Goal: Information Seeking & Learning: Learn about a topic

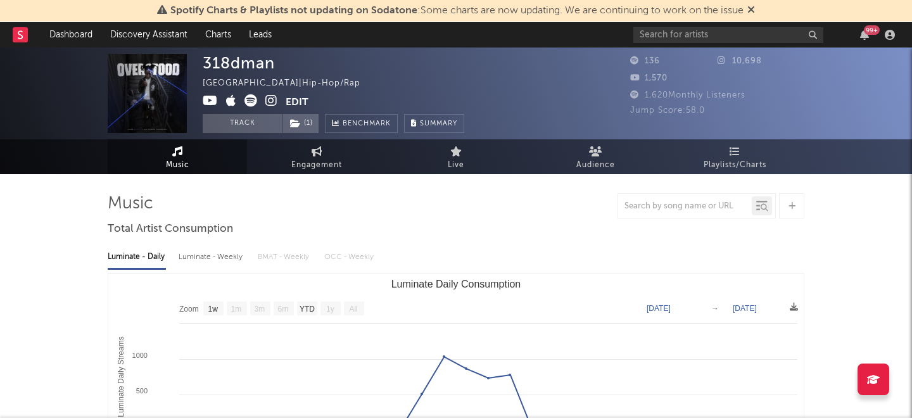
select select "1w"
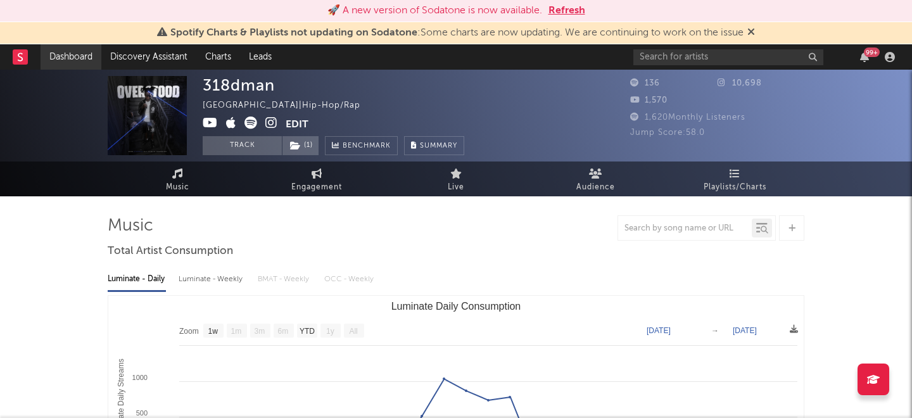
click at [75, 60] on link "Dashboard" at bounding box center [71, 56] width 61 height 25
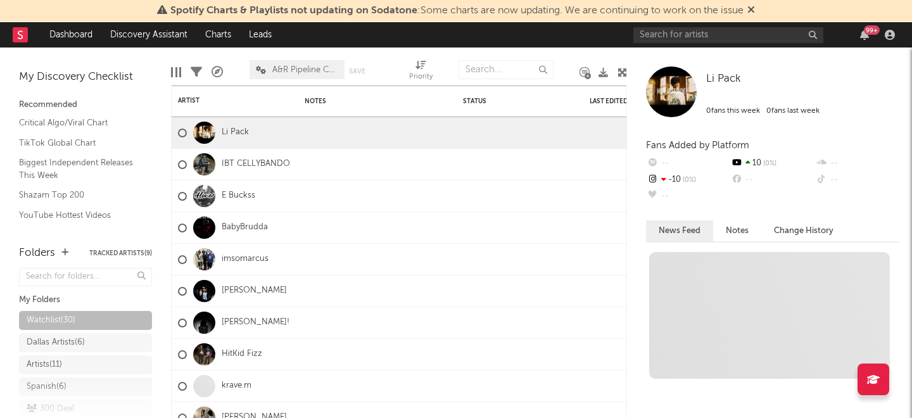
scroll to position [13, 0]
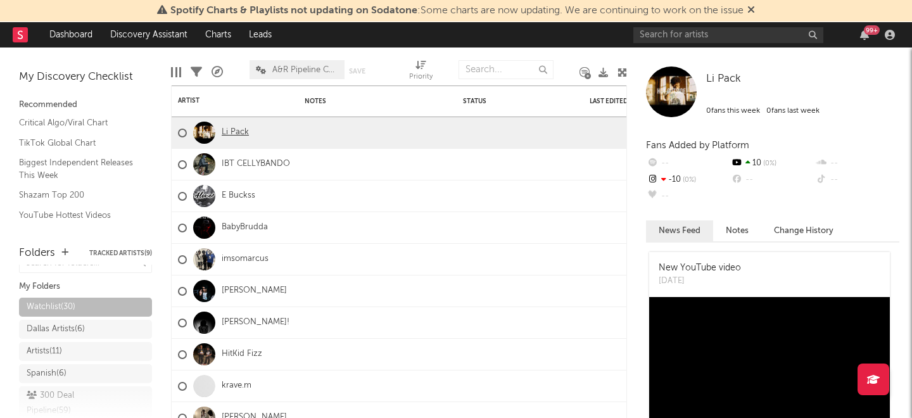
click at [237, 137] on link "Li Pack" at bounding box center [235, 132] width 27 height 11
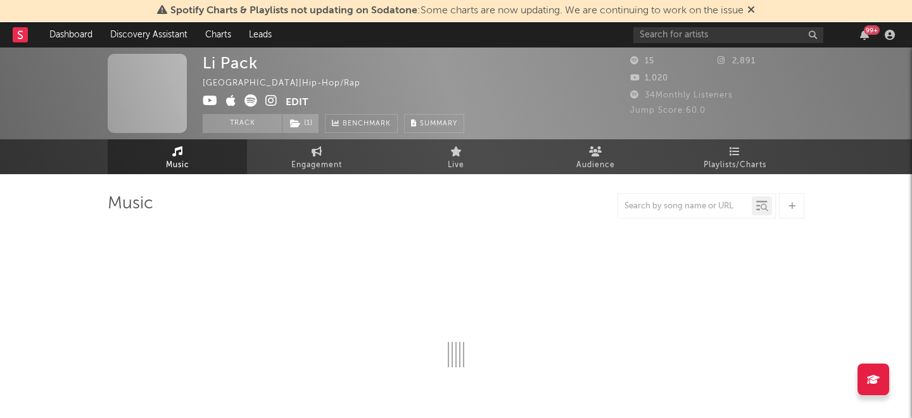
select select "1w"
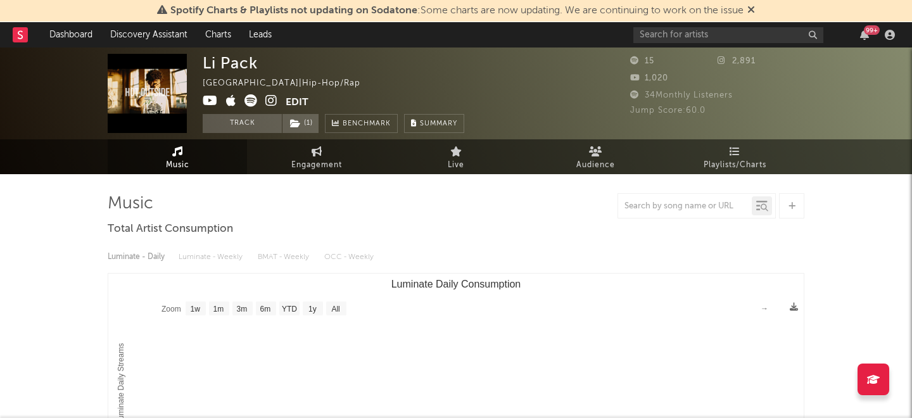
click at [272, 99] on icon at bounding box center [271, 100] width 12 height 13
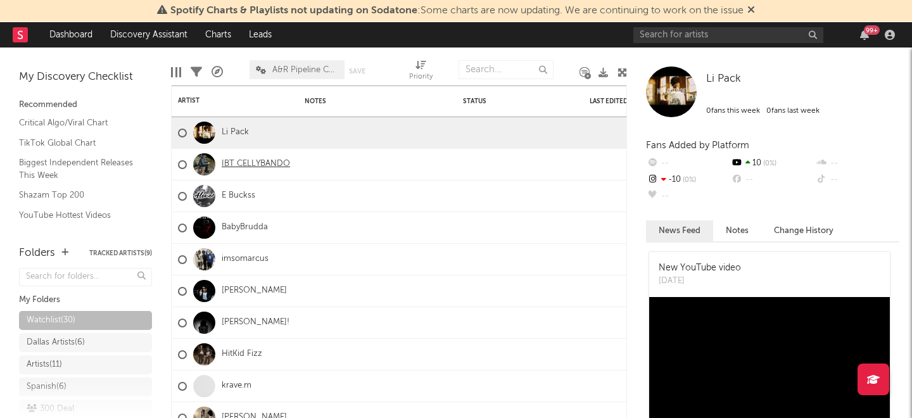
click at [234, 163] on link "IBT CELLYBANDO" at bounding box center [256, 164] width 68 height 11
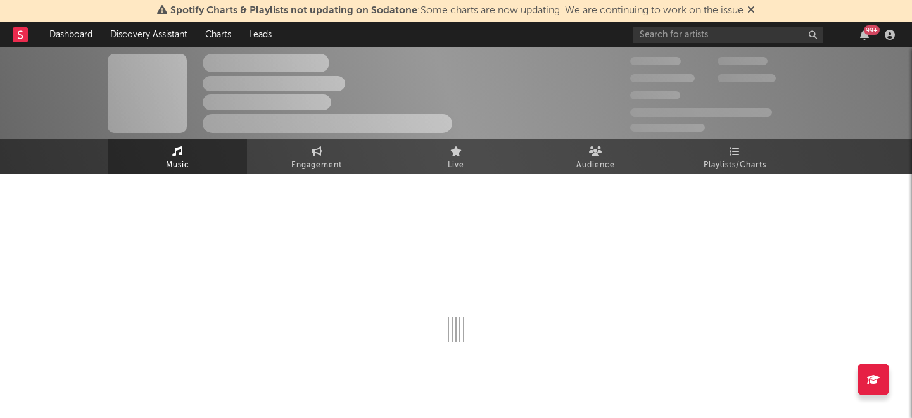
select select "1w"
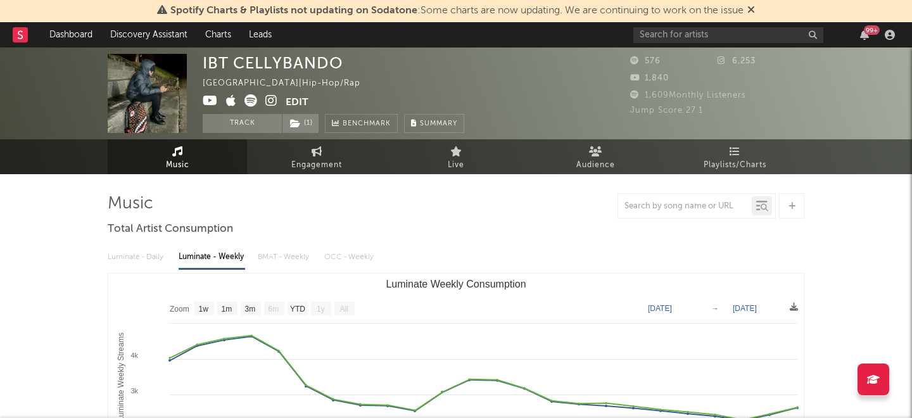
click at [203, 98] on icon at bounding box center [210, 100] width 15 height 13
click at [274, 99] on icon at bounding box center [271, 100] width 12 height 13
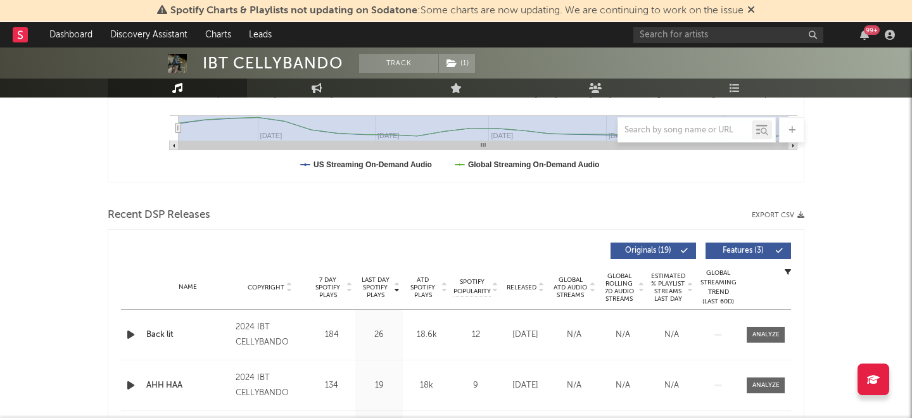
scroll to position [458, 0]
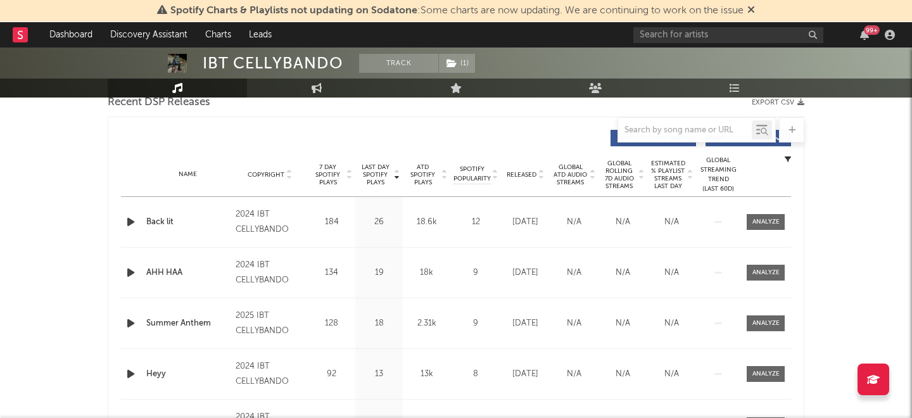
click at [132, 219] on icon "button" at bounding box center [130, 222] width 13 height 16
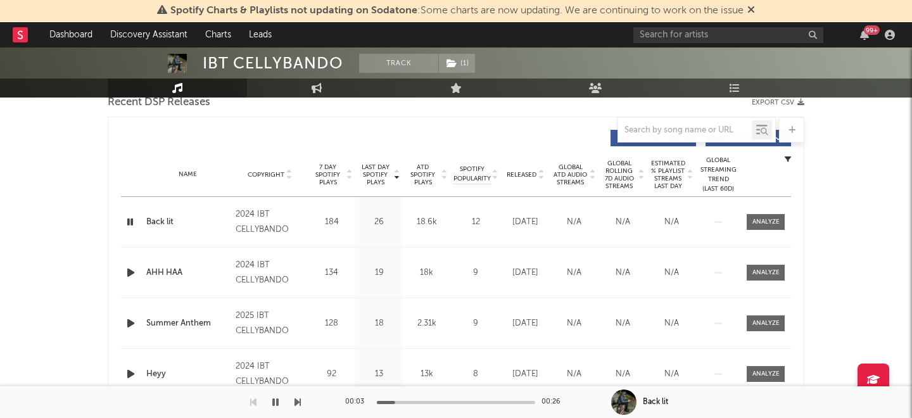
click at [130, 273] on icon "button" at bounding box center [130, 273] width 13 height 16
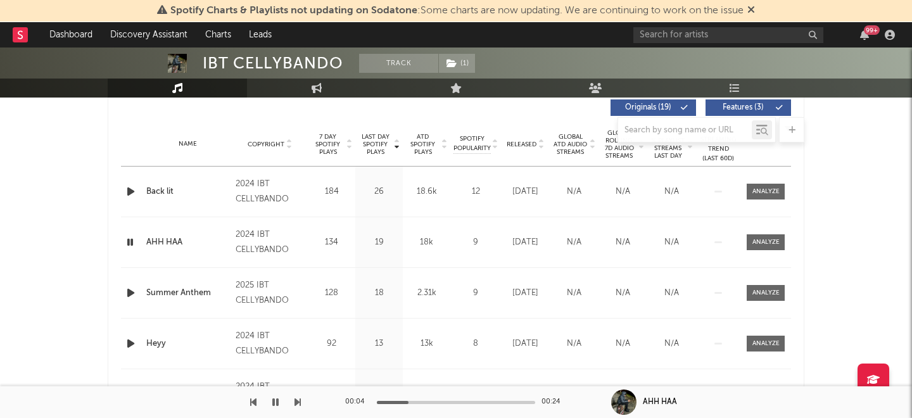
scroll to position [490, 0]
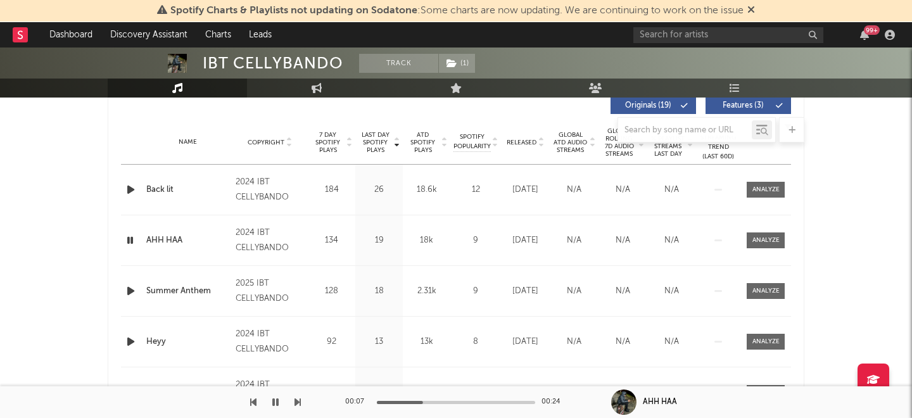
click at [128, 289] on icon "button" at bounding box center [130, 291] width 13 height 16
click at [83, 37] on link "Dashboard" at bounding box center [71, 34] width 61 height 25
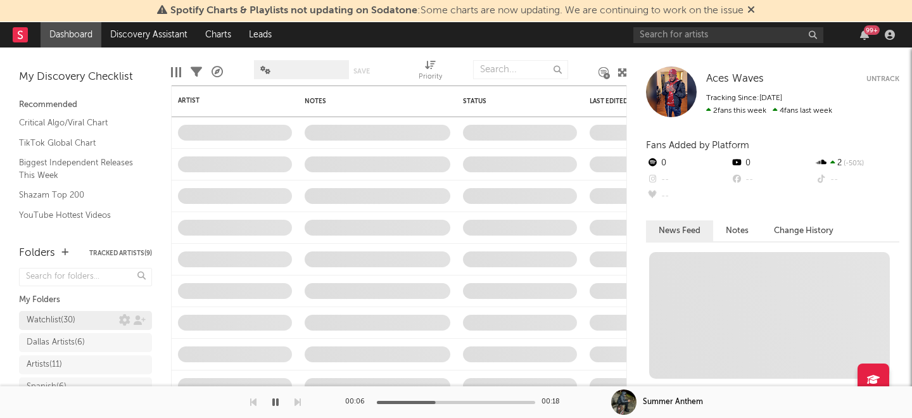
click at [101, 312] on link "Watchlist ( 30 )" at bounding box center [85, 320] width 133 height 19
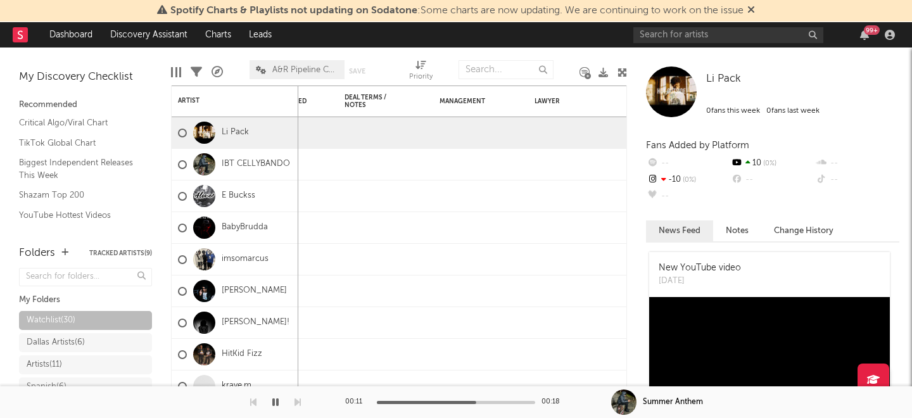
click at [255, 162] on link "IBT CELLYBANDO" at bounding box center [256, 164] width 68 height 11
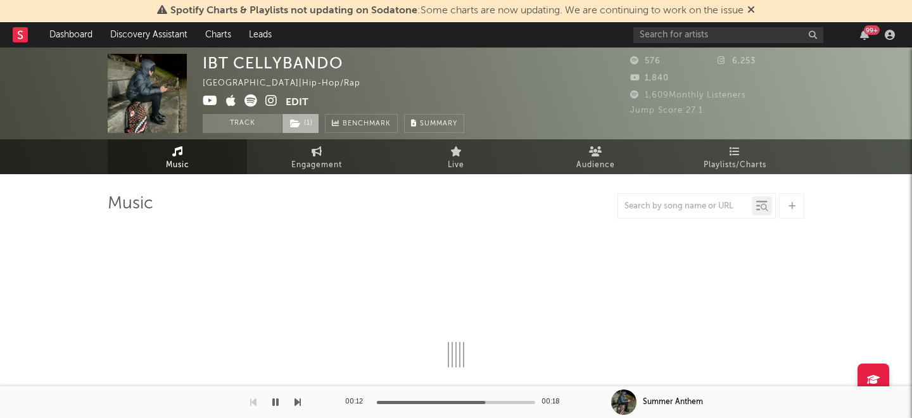
click at [308, 125] on span "( 1 )" at bounding box center [300, 123] width 37 height 19
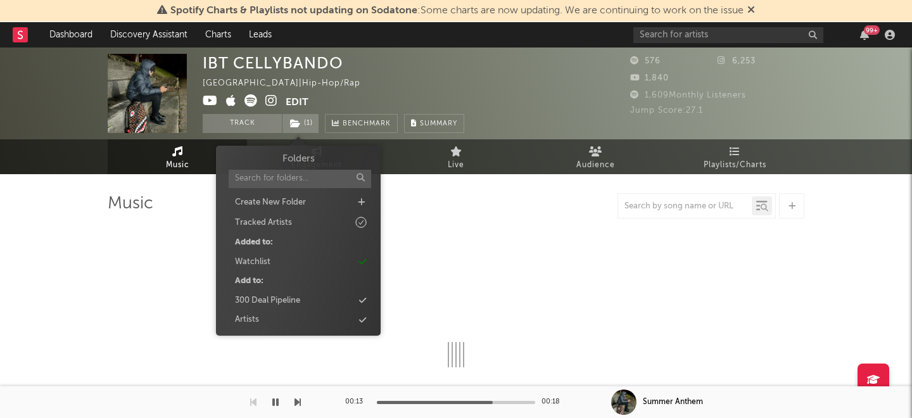
select select "1w"
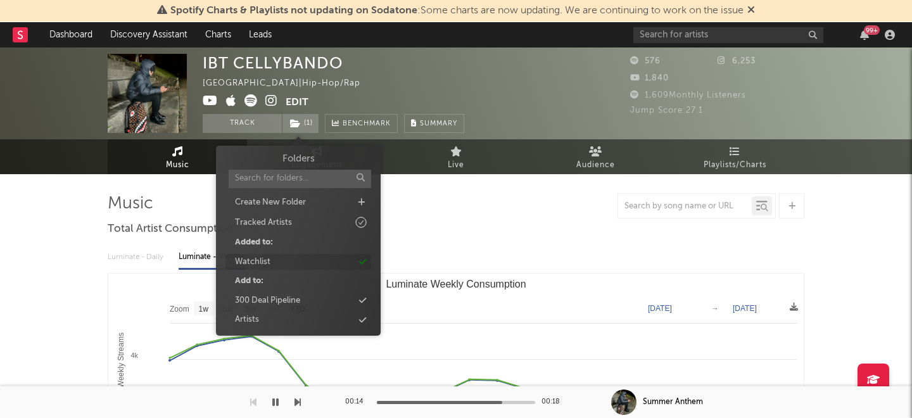
click at [284, 261] on div "Watchlist" at bounding box center [299, 262] width 146 height 16
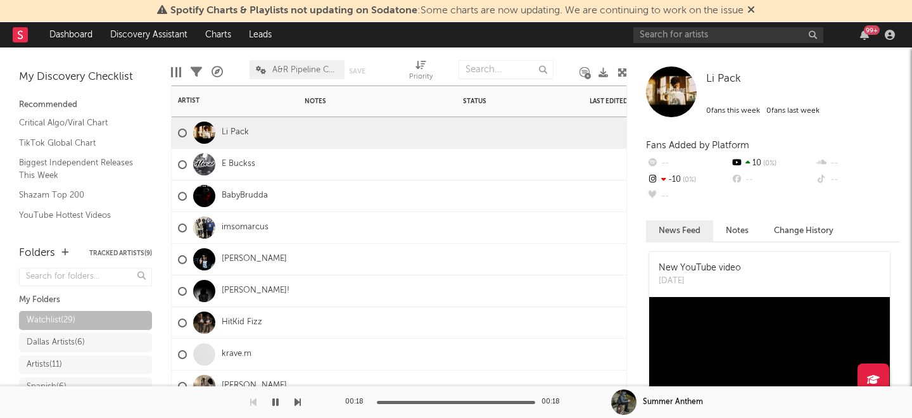
click at [238, 170] on div "E Buckss" at bounding box center [216, 164] width 77 height 37
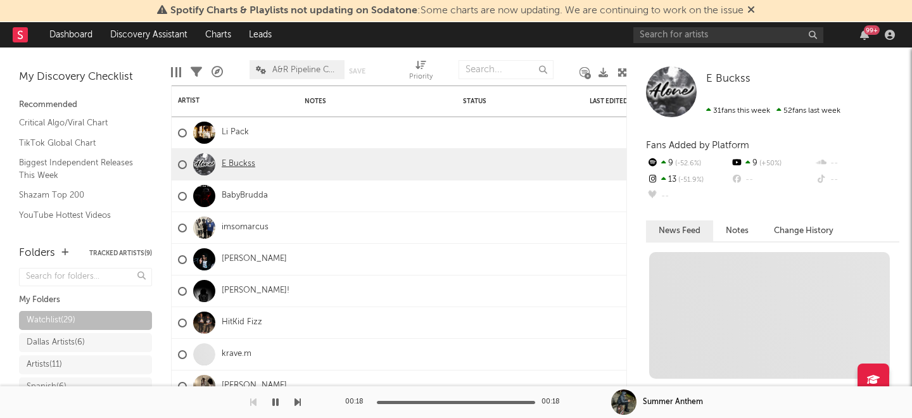
click at [235, 162] on link "E Buckss" at bounding box center [239, 164] width 34 height 11
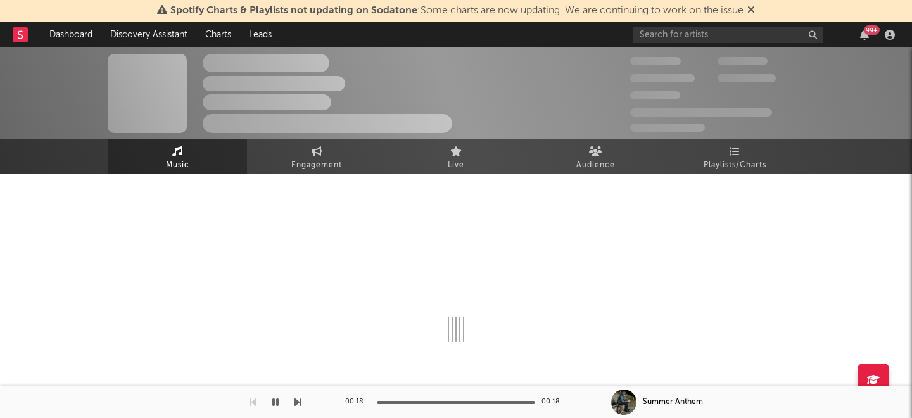
select select "1w"
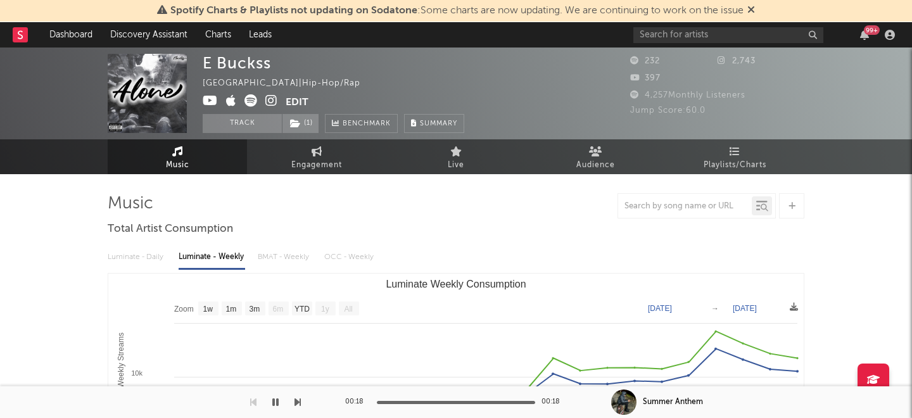
click at [212, 99] on icon at bounding box center [210, 100] width 15 height 13
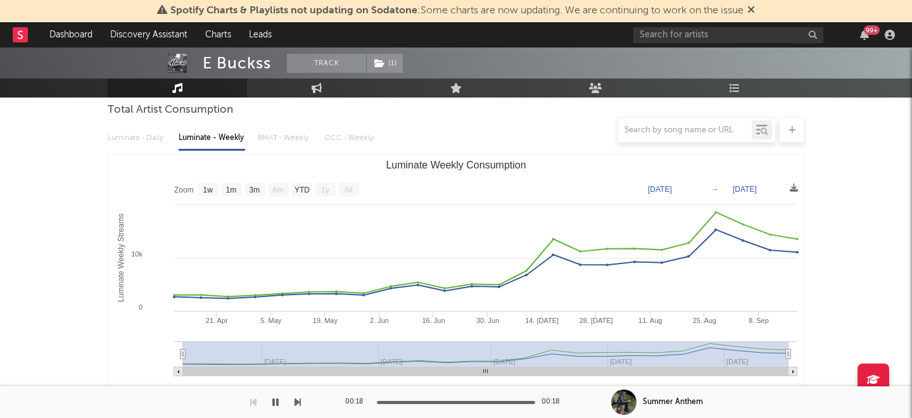
scroll to position [122, 0]
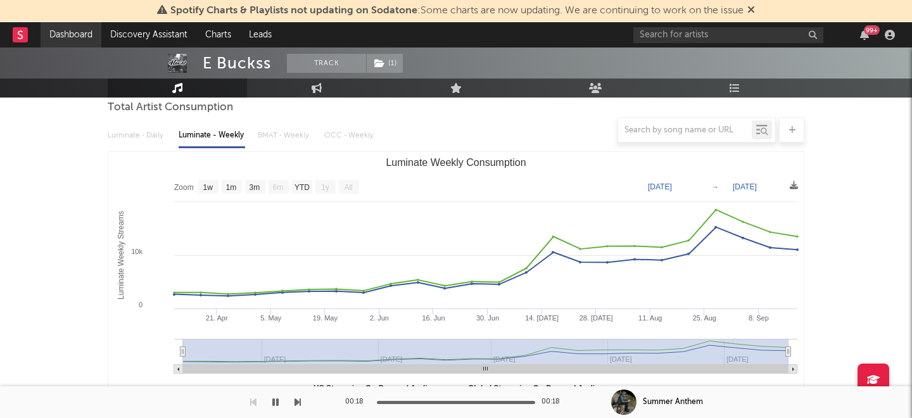
click at [59, 37] on link "Dashboard" at bounding box center [71, 34] width 61 height 25
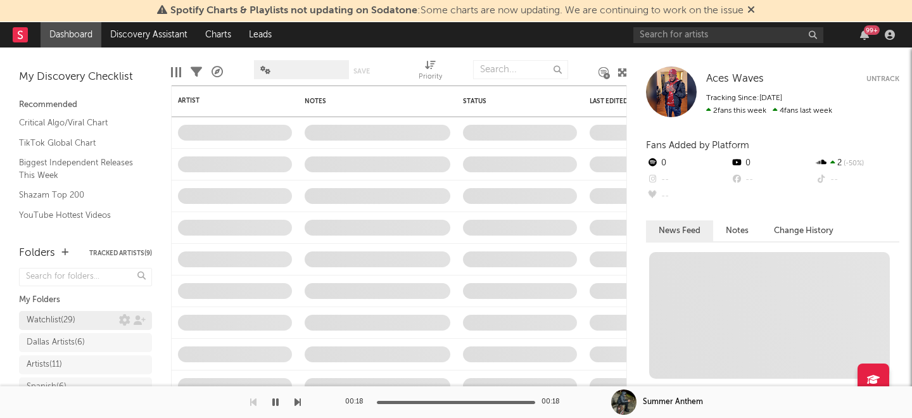
click at [108, 315] on div "Watchlist ( 29 )" at bounding box center [73, 320] width 92 height 15
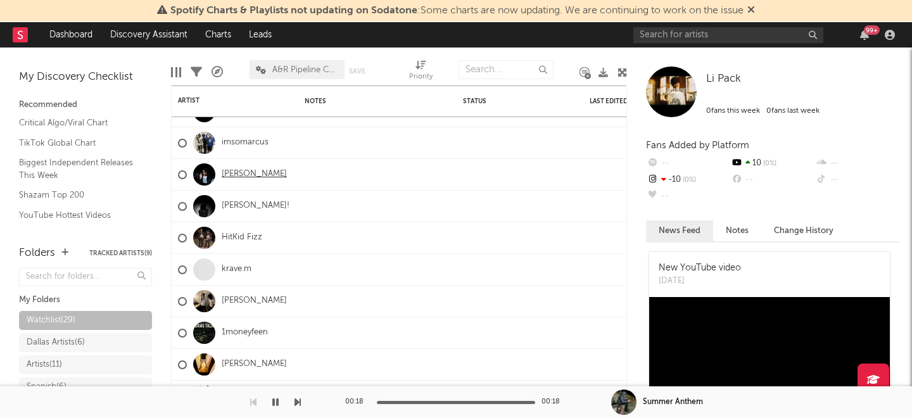
click at [229, 177] on link "Lil Boof" at bounding box center [254, 174] width 65 height 11
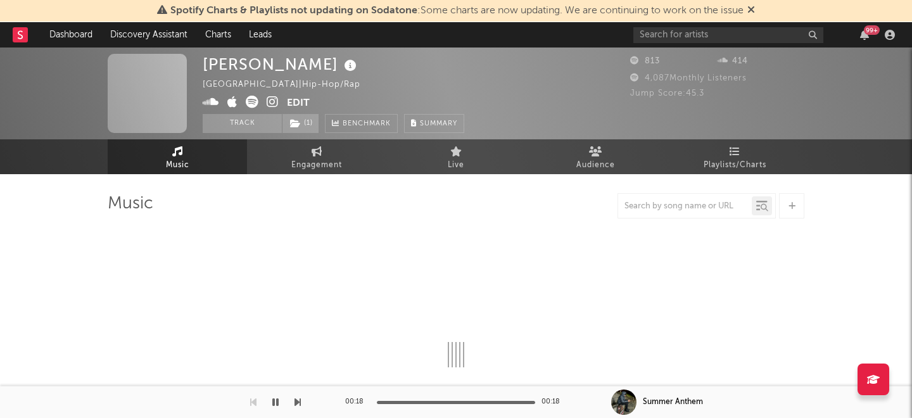
select select "1w"
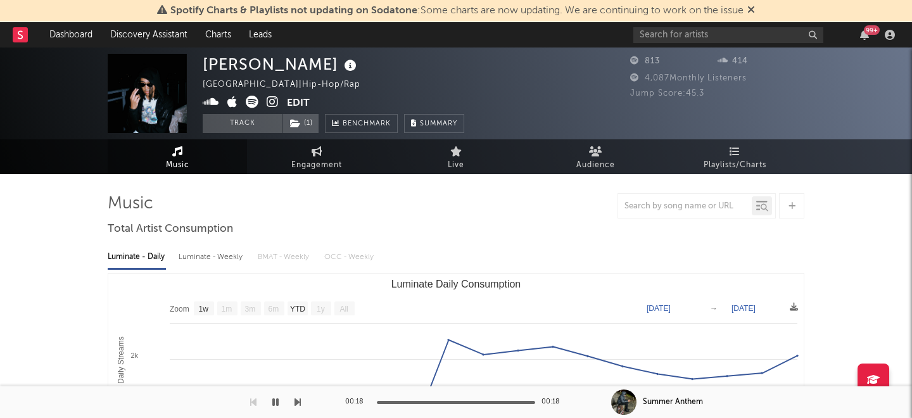
click at [247, 100] on icon at bounding box center [252, 102] width 13 height 13
click at [266, 100] on span at bounding box center [245, 104] width 84 height 16
click at [270, 100] on icon at bounding box center [273, 102] width 12 height 13
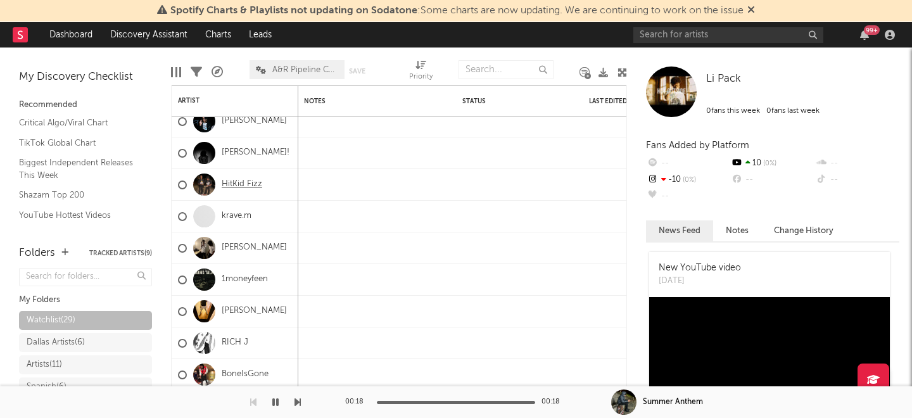
click at [239, 182] on link "HitKid Fizz" at bounding box center [242, 184] width 41 height 11
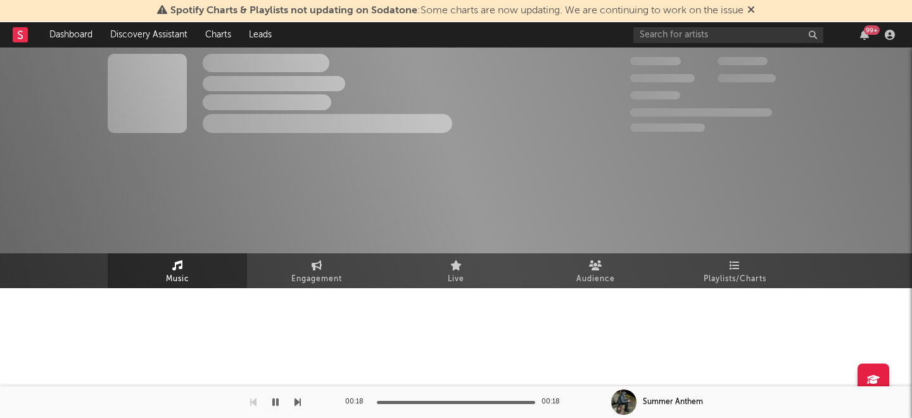
select select "1w"
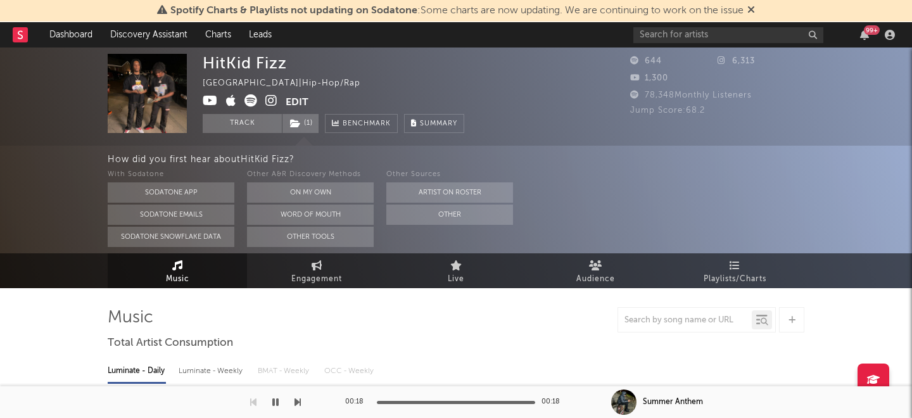
click at [208, 98] on icon at bounding box center [210, 100] width 15 height 13
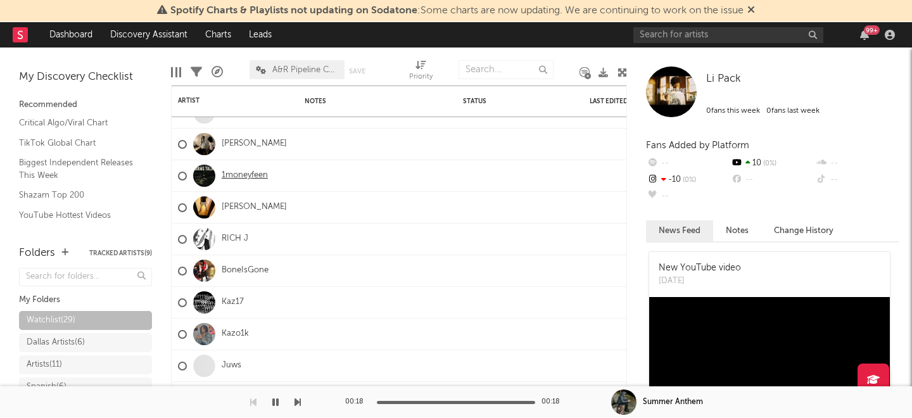
click at [234, 176] on link "1moneyfeen" at bounding box center [245, 175] width 46 height 11
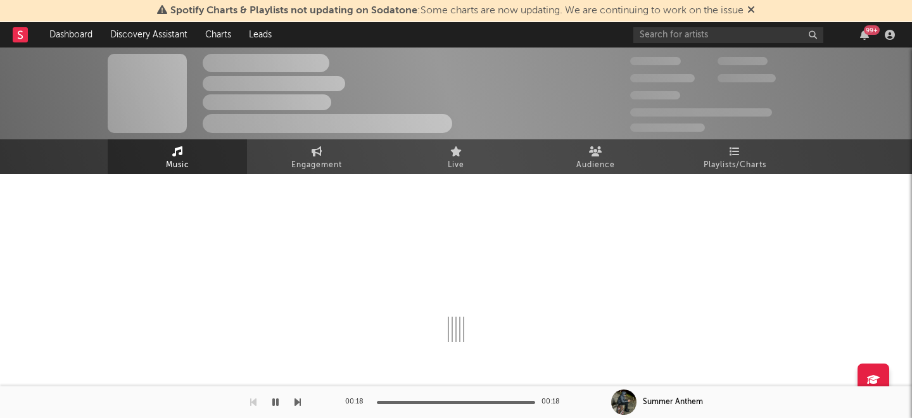
select select "1w"
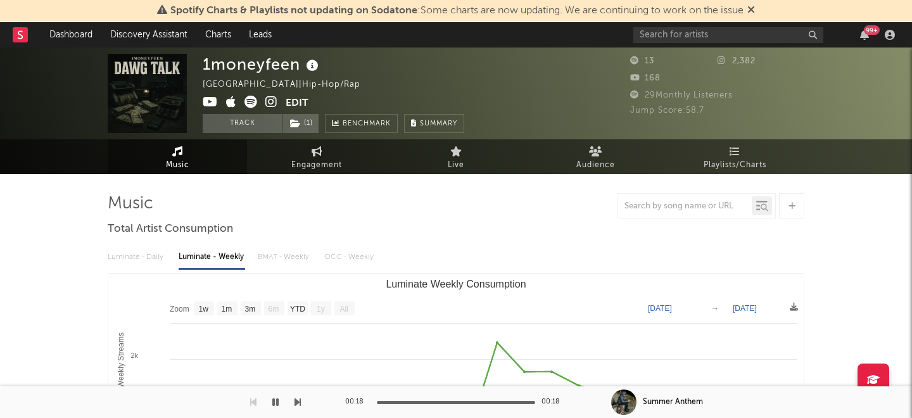
click at [210, 100] on icon at bounding box center [210, 102] width 15 height 13
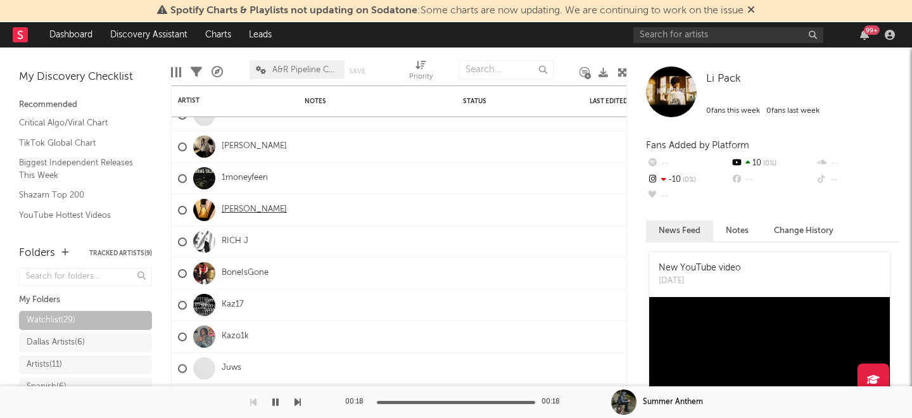
click at [234, 208] on link "ZK Caston" at bounding box center [254, 210] width 65 height 11
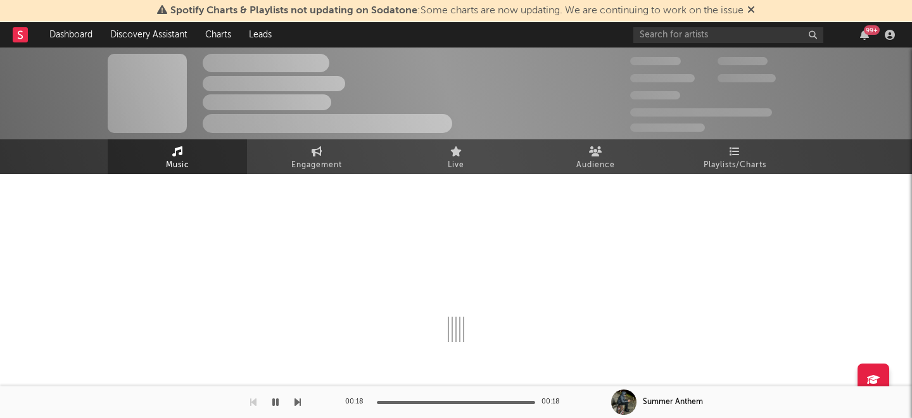
select select "1w"
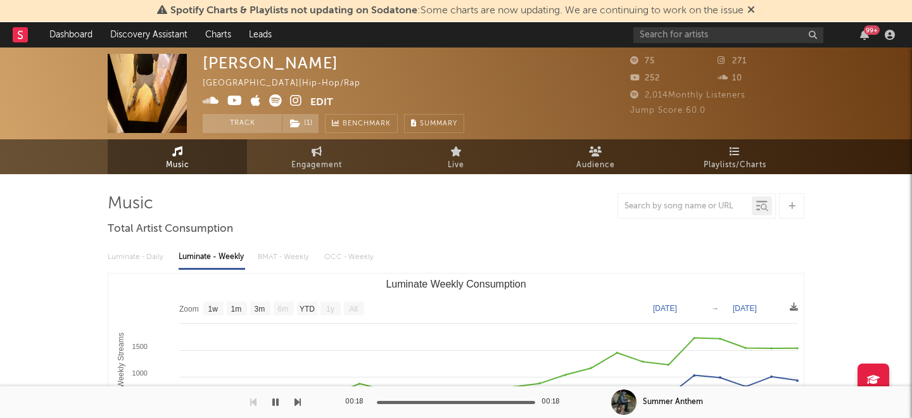
click at [238, 101] on icon at bounding box center [234, 100] width 15 height 13
